Goal: Transaction & Acquisition: Book appointment/travel/reservation

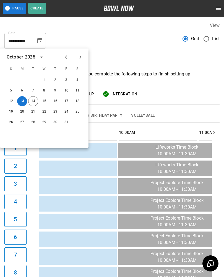
scroll to position [0, 959]
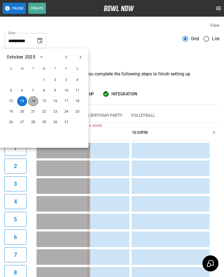
click at [34, 101] on button "14" at bounding box center [33, 101] width 10 height 10
type input "**********"
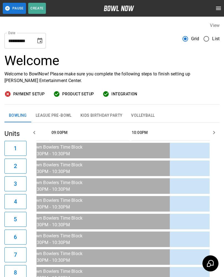
scroll to position [0, 0]
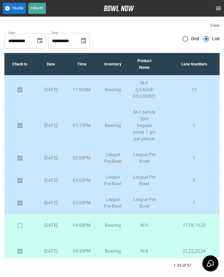
click at [41, 42] on icon "Choose date, selected date is Oct 13, 2025" at bounding box center [39, 41] width 5 height 6
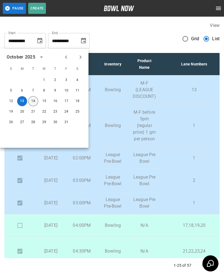
click at [35, 99] on button "14" at bounding box center [33, 101] width 10 height 10
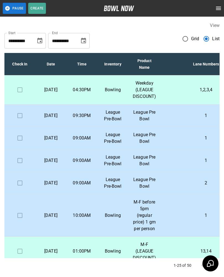
type input "**********"
click at [207, 114] on td "1" at bounding box center [206, 115] width 91 height 22
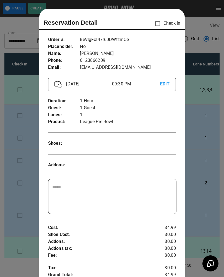
scroll to position [9, 0]
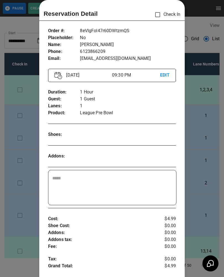
click at [200, 136] on div at bounding box center [112, 138] width 224 height 277
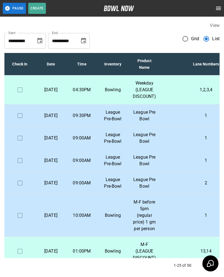
click at [197, 141] on p "1" at bounding box center [206, 138] width 82 height 7
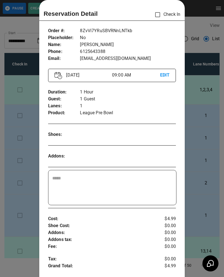
click at [197, 149] on div at bounding box center [112, 138] width 224 height 277
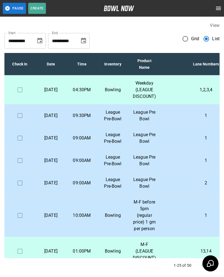
click at [196, 170] on td "1" at bounding box center [206, 160] width 91 height 22
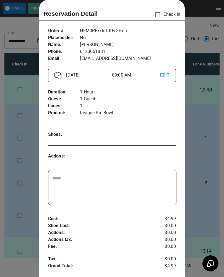
click at [196, 170] on div at bounding box center [112, 138] width 224 height 277
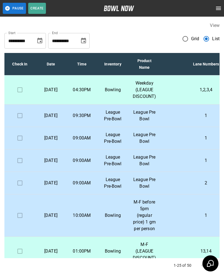
click at [189, 194] on td "2" at bounding box center [206, 183] width 91 height 22
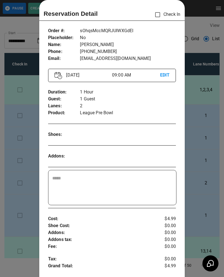
click at [198, 209] on div at bounding box center [112, 138] width 224 height 277
